Goal: Find specific page/section: Find specific page/section

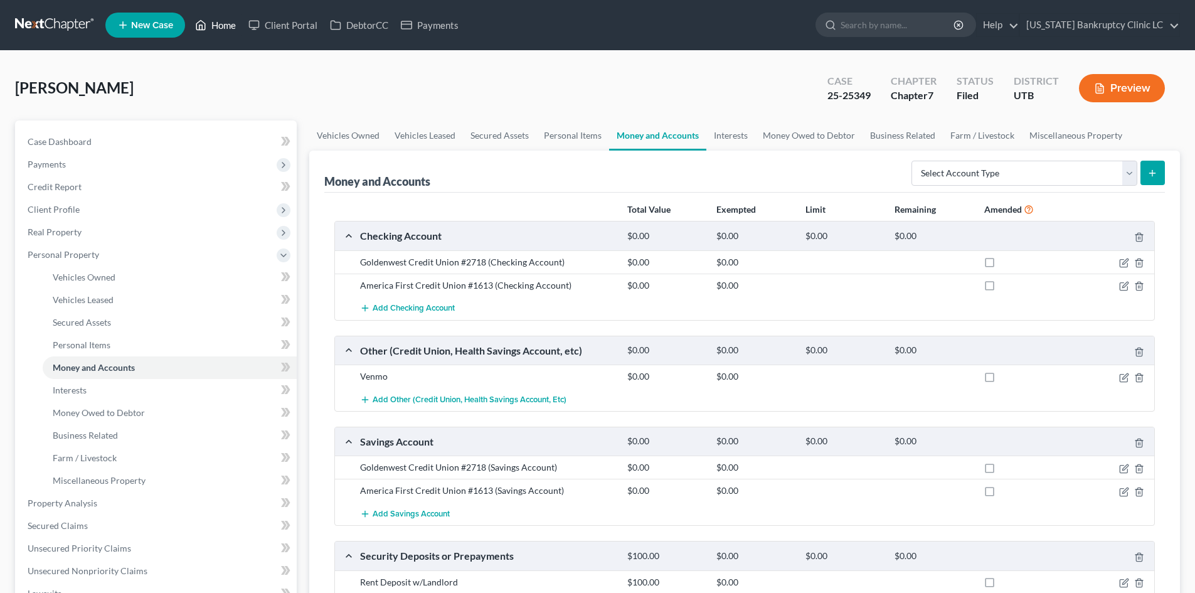
click at [215, 71] on div "[PERSON_NAME] Upgraded Case 25-25349 Chapter Chapter 7 Status Filed District UT…" at bounding box center [597, 93] width 1165 height 55
click at [229, 18] on link "Home" at bounding box center [215, 25] width 53 height 23
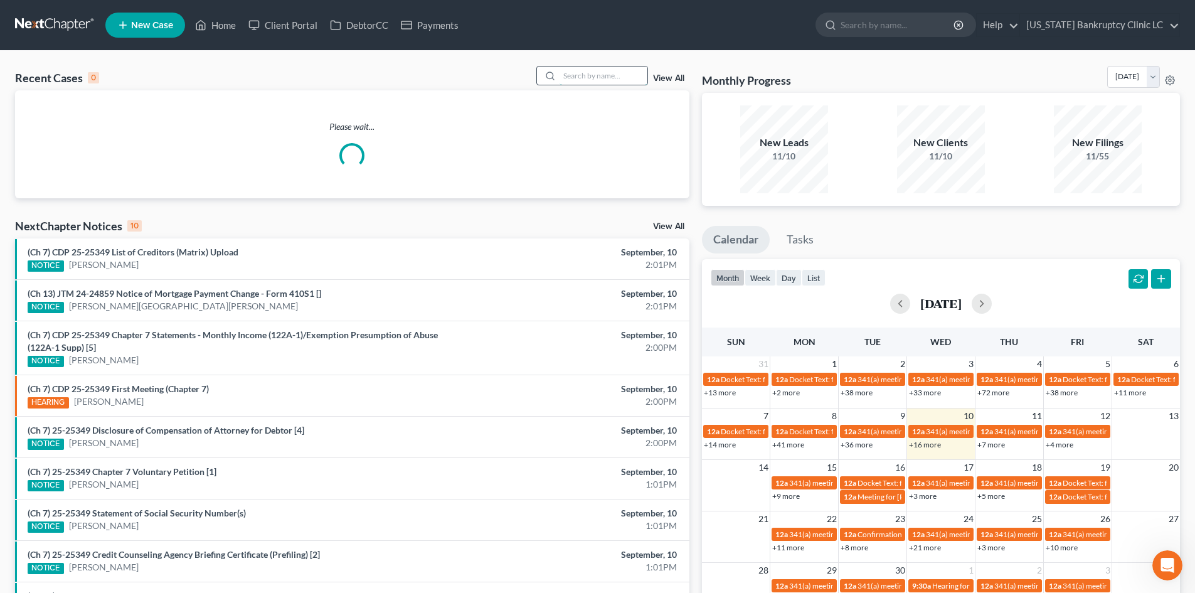
click at [622, 77] on input "search" at bounding box center [604, 76] width 88 height 18
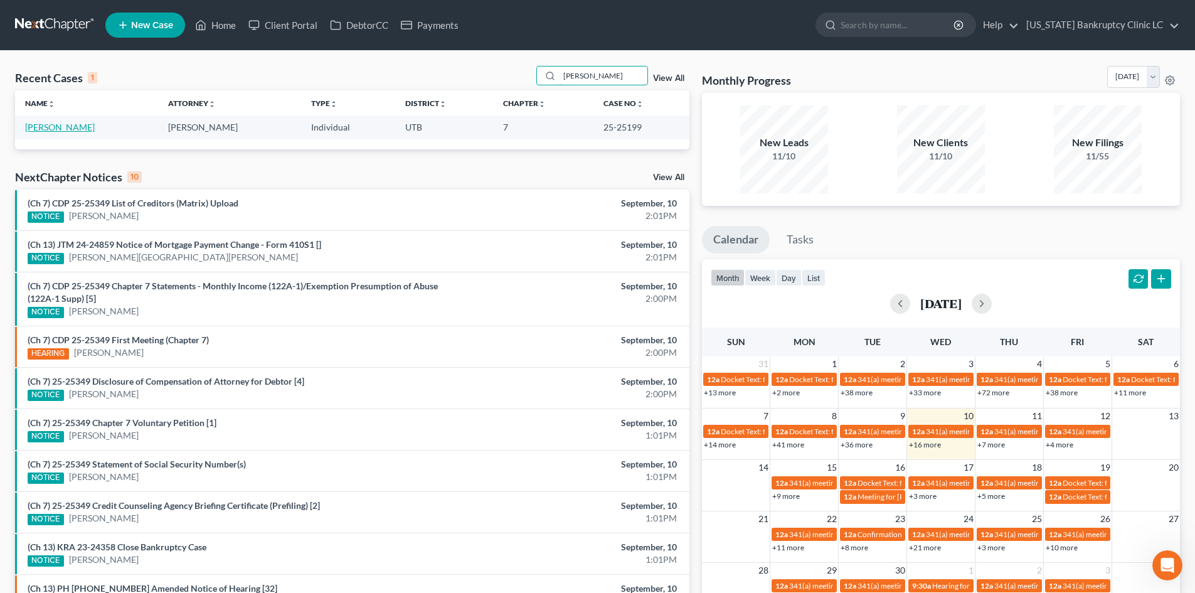
type input "[PERSON_NAME]"
click at [62, 129] on link "[PERSON_NAME]" at bounding box center [60, 127] width 70 height 11
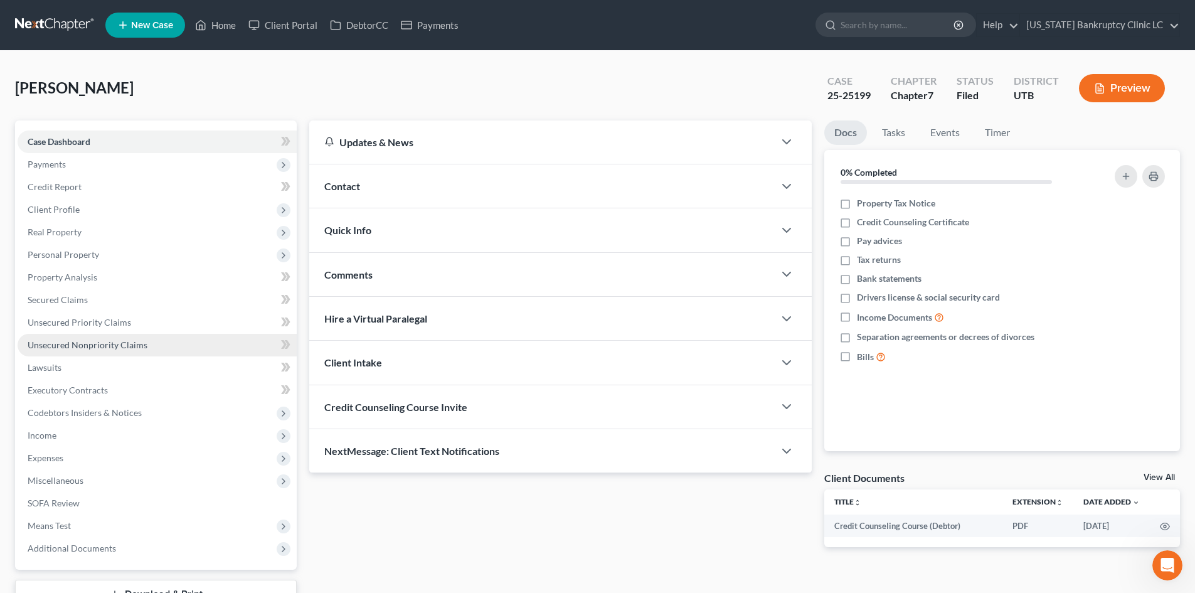
click at [93, 340] on span "Unsecured Nonpriority Claims" at bounding box center [88, 344] width 120 height 11
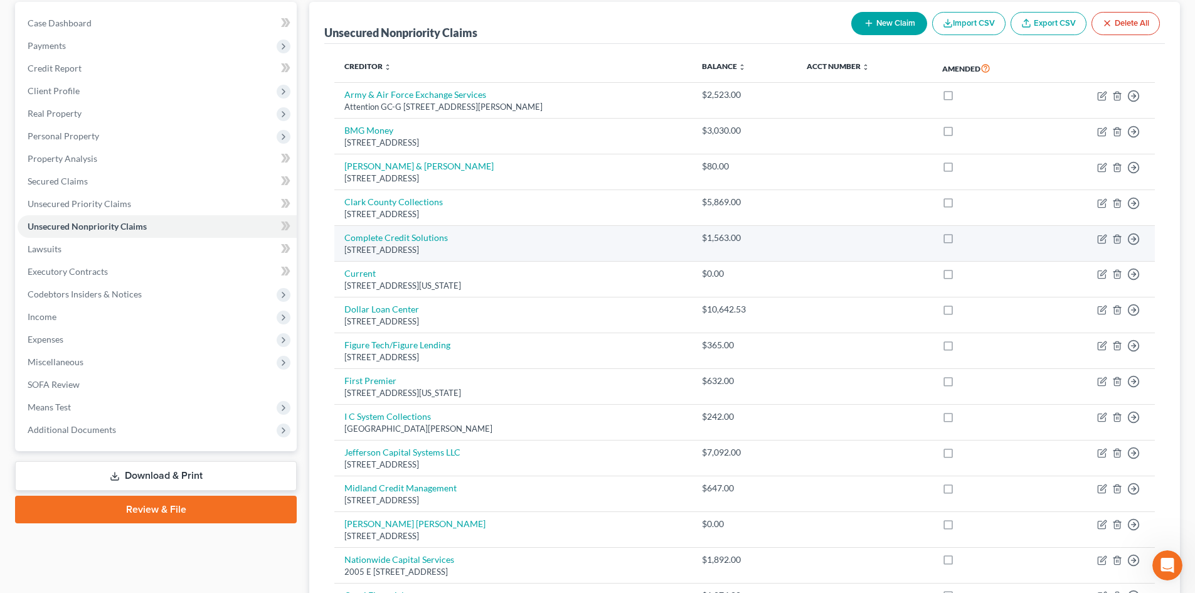
scroll to position [334, 0]
